Goal: Task Accomplishment & Management: Complete application form

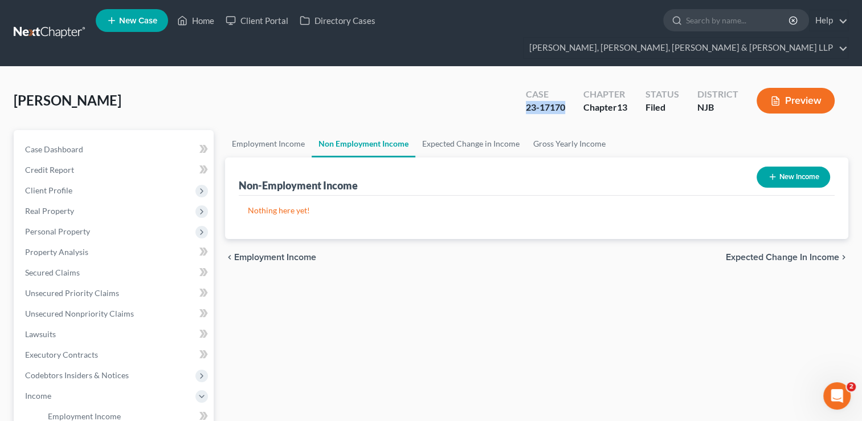
drag, startPoint x: 521, startPoint y: 87, endPoint x: 568, endPoint y: 88, distance: 46.7
click at [568, 88] on div "Case 23-17170" at bounding box center [546, 102] width 58 height 34
drag, startPoint x: 568, startPoint y: 88, endPoint x: 559, endPoint y: 89, distance: 9.3
drag, startPoint x: 559, startPoint y: 89, endPoint x: 386, endPoint y: 79, distance: 172.5
click at [386, 80] on div "[PERSON_NAME] Upgraded Case 23-17170 Chapter Chapter 13 Status [GEOGRAPHIC_DATA…" at bounding box center [431, 105] width 835 height 50
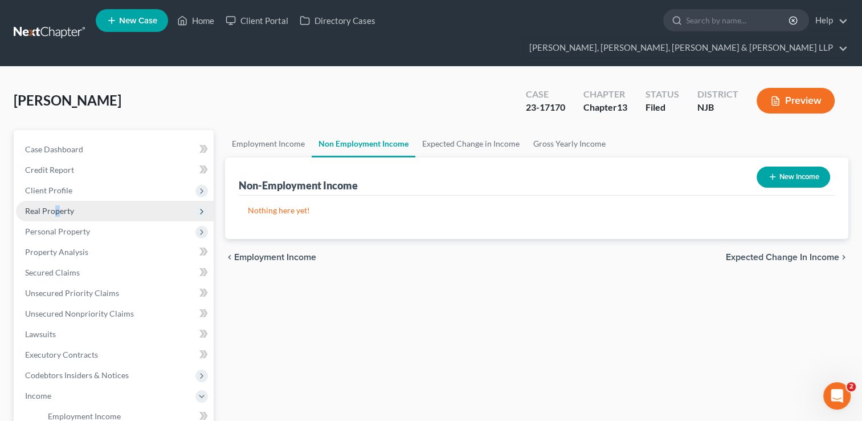
click at [57, 201] on span "Real Property" at bounding box center [115, 211] width 198 height 21
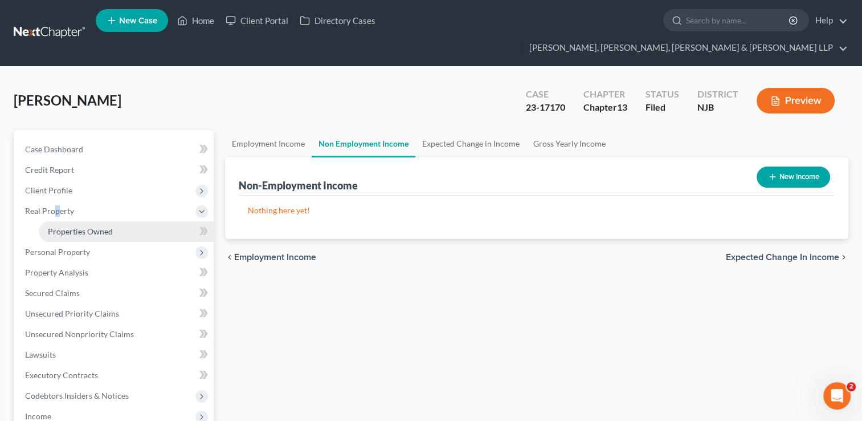
drag, startPoint x: 57, startPoint y: 184, endPoint x: 72, endPoint y: 202, distance: 23.4
click at [72, 221] on link "Properties Owned" at bounding box center [126, 231] width 175 height 21
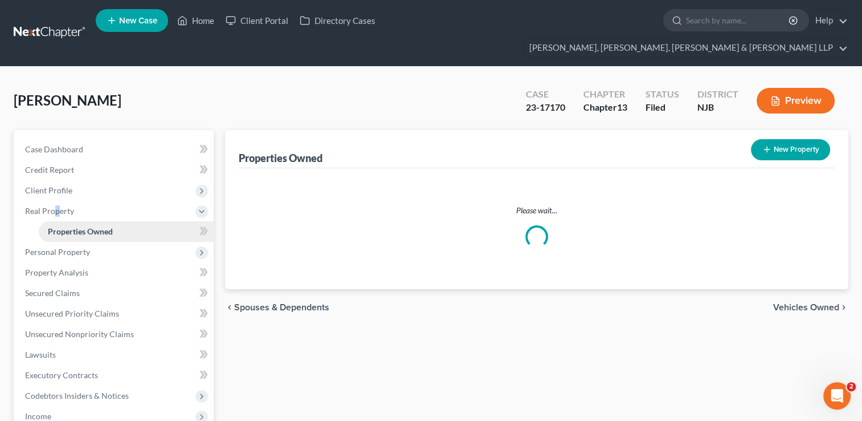
click at [76, 226] on span "Properties Owned" at bounding box center [80, 231] width 65 height 10
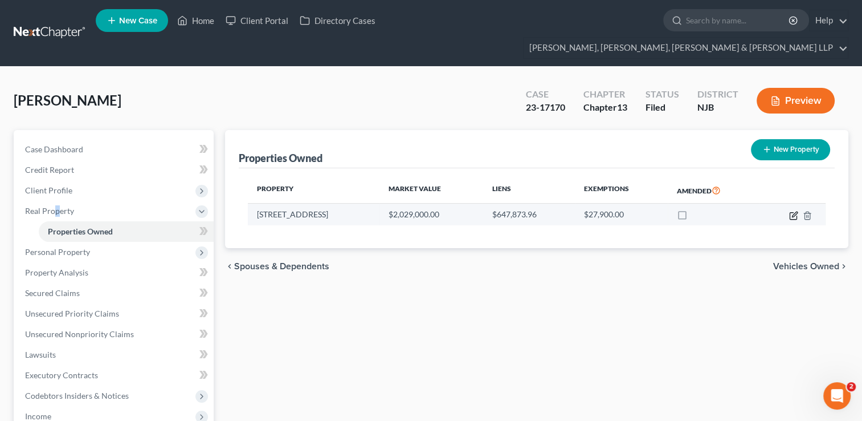
click at [798, 211] on icon "button" at bounding box center [794, 215] width 9 height 9
select select "33"
select select "0"
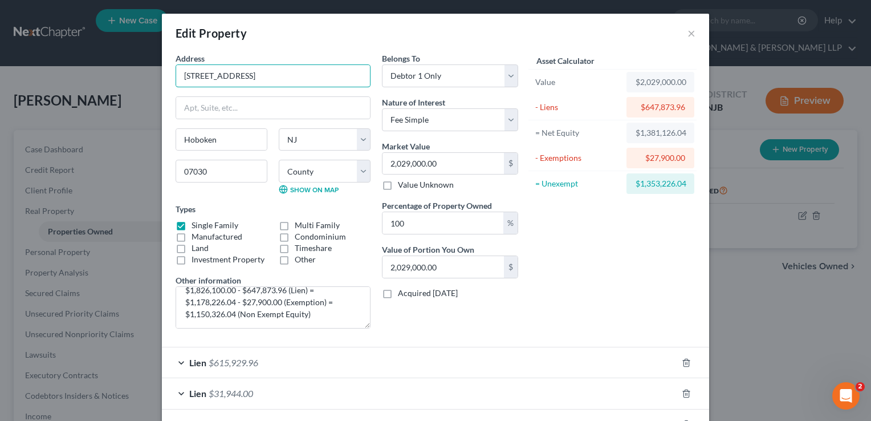
drag, startPoint x: 237, startPoint y: 78, endPoint x: 170, endPoint y: 79, distance: 67.3
click at [170, 79] on div "Address * [GEOGRAPHIC_DATA] [GEOGRAPHIC_DATA] [US_STATE][GEOGRAPHIC_DATA] [GEOG…" at bounding box center [273, 194] width 206 height 285
click at [687, 34] on button "×" at bounding box center [691, 33] width 8 height 14
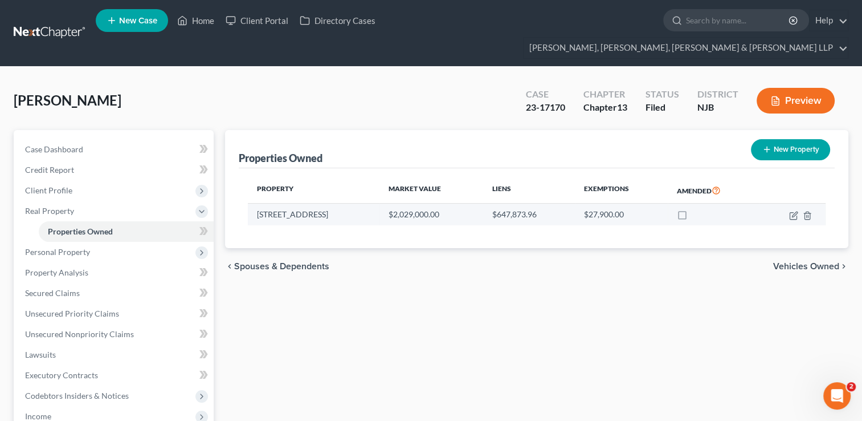
click at [300, 204] on td "[STREET_ADDRESS]" at bounding box center [313, 215] width 131 height 22
click at [791, 211] on icon "button" at bounding box center [794, 215] width 9 height 9
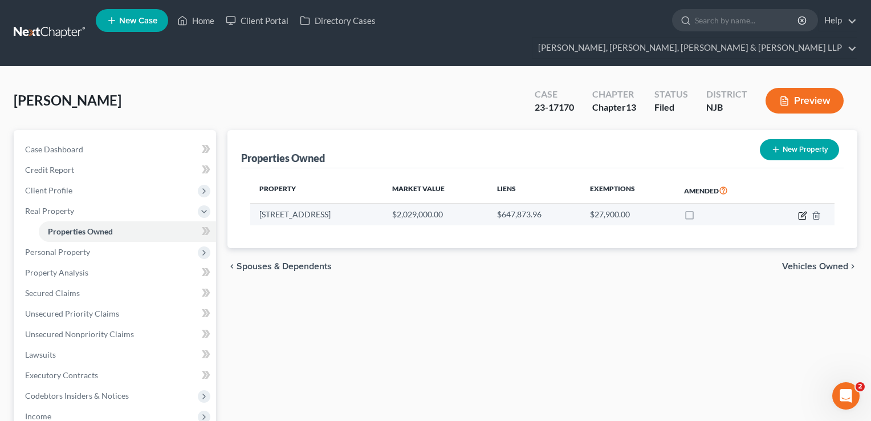
select select "33"
select select "8"
select select "0"
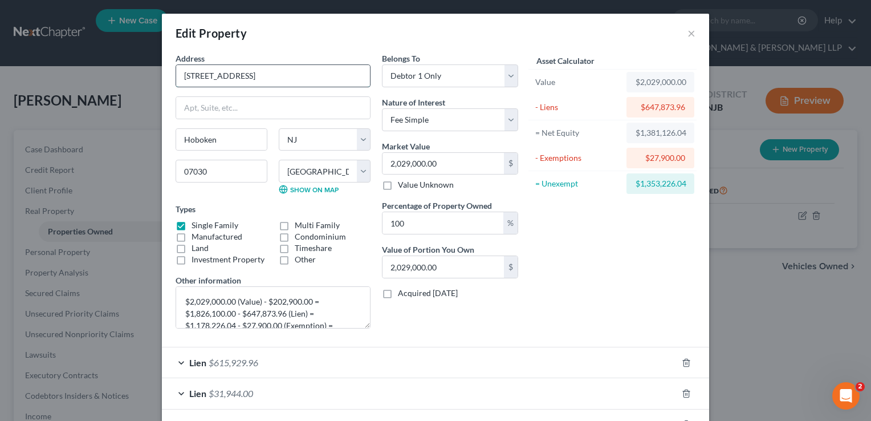
drag, startPoint x: 255, startPoint y: 77, endPoint x: 176, endPoint y: 80, distance: 79.9
click at [176, 80] on input "[STREET_ADDRESS]" at bounding box center [273, 76] width 194 height 22
